Goal: Information Seeking & Learning: Learn about a topic

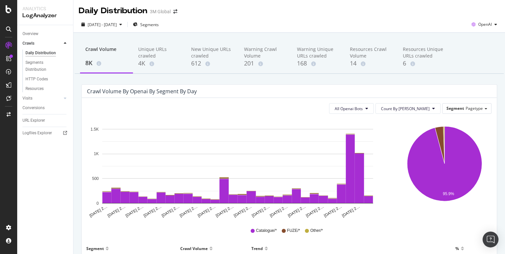
click at [367, 82] on div "Crawl Volume 8K Unique URLs crawled 4K New Unique URLs crawled 612 Warning Craw…" at bounding box center [288, 186] width 431 height 307
click at [463, 109] on span "Segment" at bounding box center [455, 108] width 18 height 6
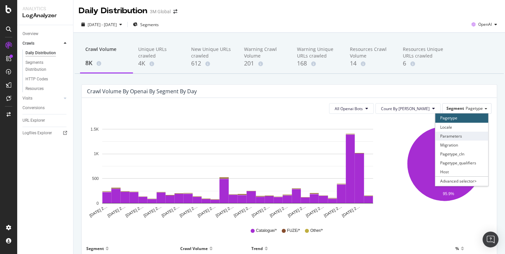
click at [459, 133] on div "Parameters" at bounding box center [461, 136] width 53 height 9
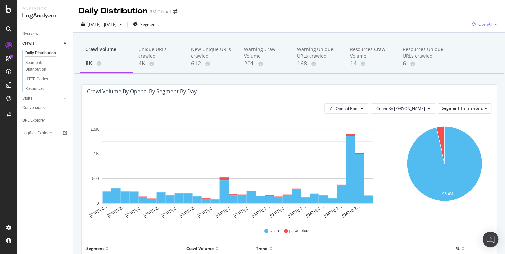
click at [487, 24] on span "OpenAI" at bounding box center [485, 24] width 14 height 6
click at [480, 38] on span "Google" at bounding box center [485, 38] width 24 height 6
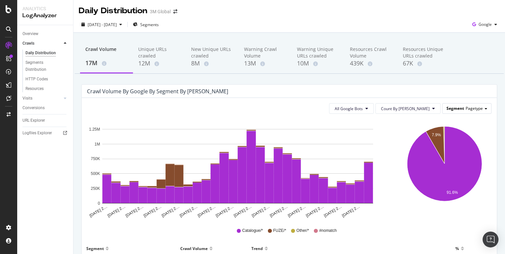
click at [476, 108] on span "Pagetype" at bounding box center [473, 108] width 17 height 6
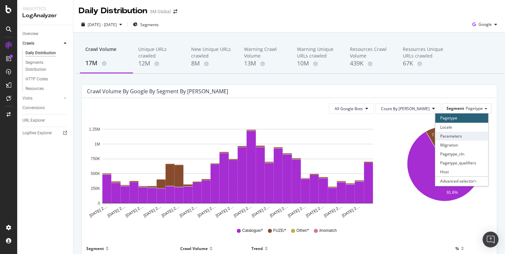
click at [461, 137] on div "Parameters" at bounding box center [461, 136] width 53 height 9
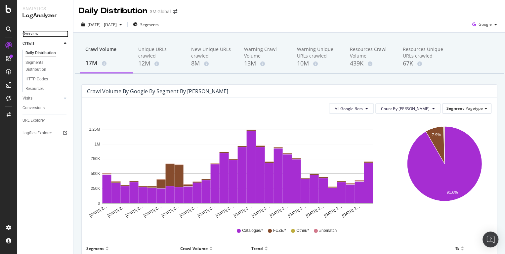
click at [29, 34] on div "Overview" at bounding box center [30, 33] width 16 height 7
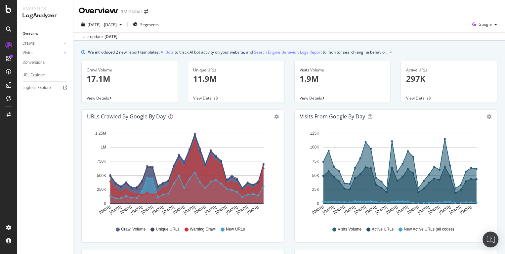
click at [498, 107] on div "Active URLs 297K View Details" at bounding box center [448, 85] width 106 height 49
